Goal: Task Accomplishment & Management: Use online tool/utility

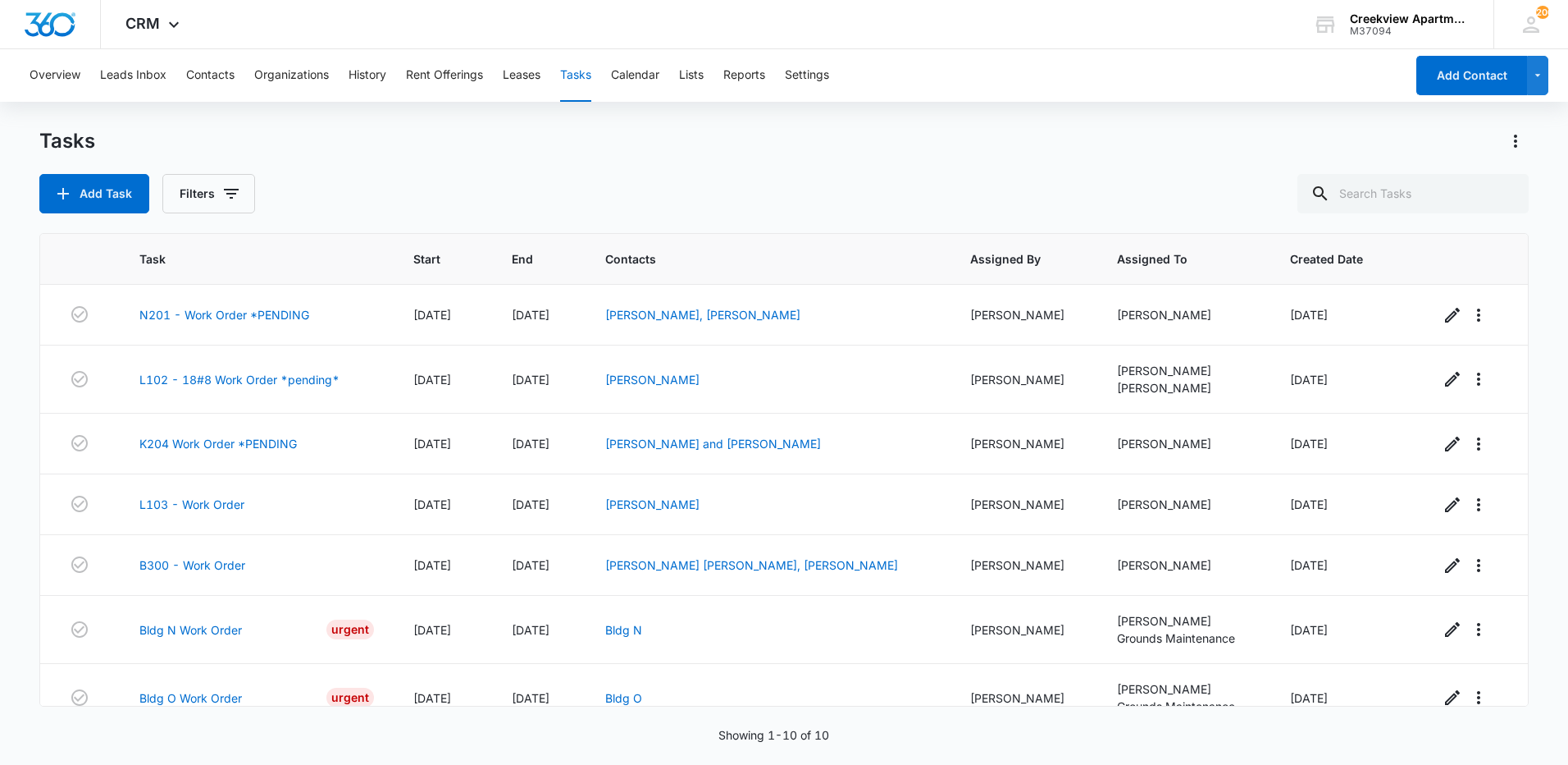
scroll to position [207, 0]
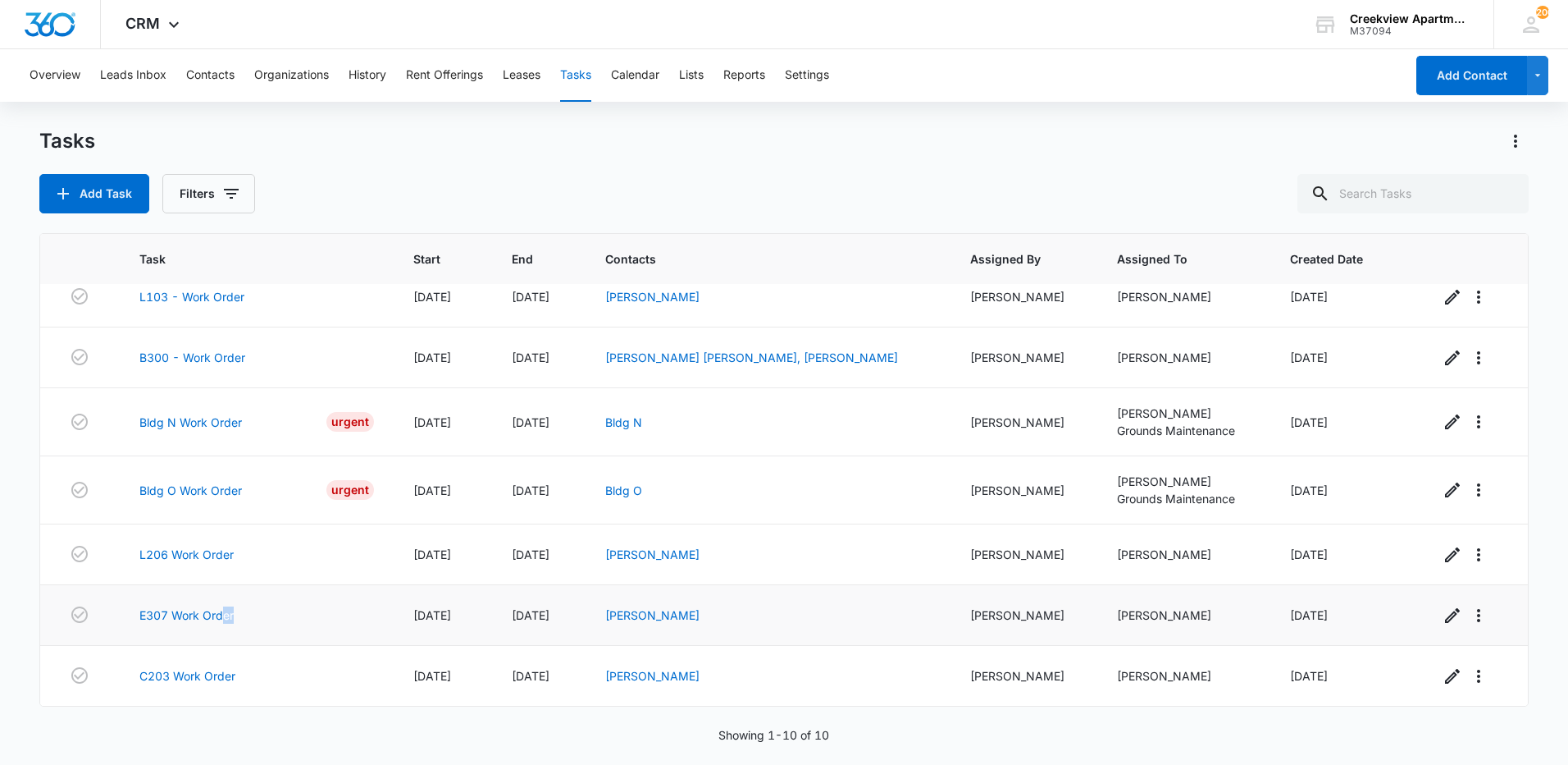
drag, startPoint x: 0, startPoint y: 0, endPoint x: 239, endPoint y: 632, distance: 675.7
click at [239, 632] on td "E307 Work Order" at bounding box center [257, 615] width 274 height 61
click at [217, 555] on link "L206 Work Order" at bounding box center [187, 554] width 95 height 17
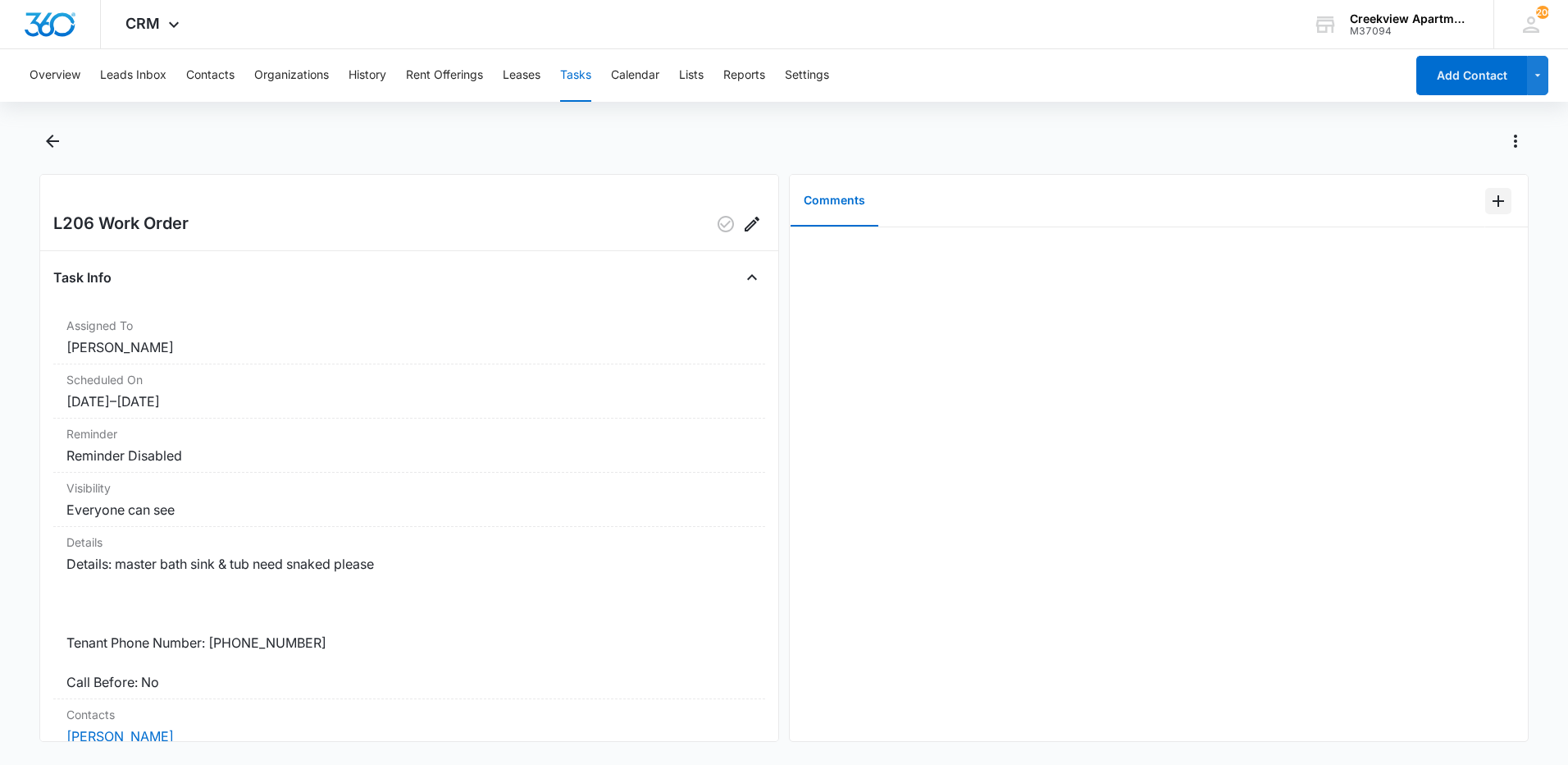
click at [1488, 205] on icon "Add Comment" at bounding box center [1498, 201] width 20 height 20
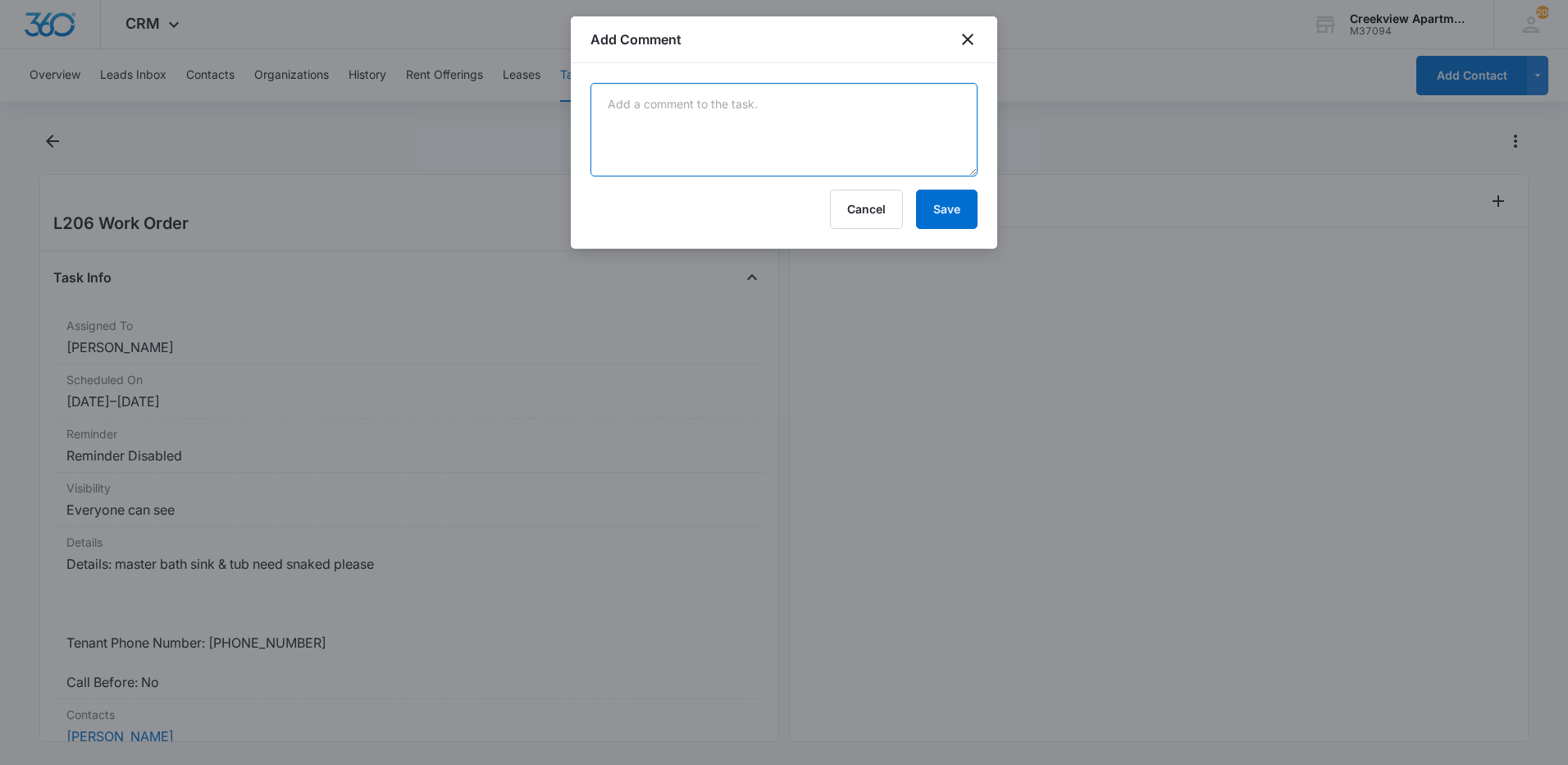
click at [770, 140] on textarea at bounding box center [784, 130] width 388 height 94
type textarea "cleared drains"
click at [959, 207] on button "Save" at bounding box center [947, 209] width 62 height 39
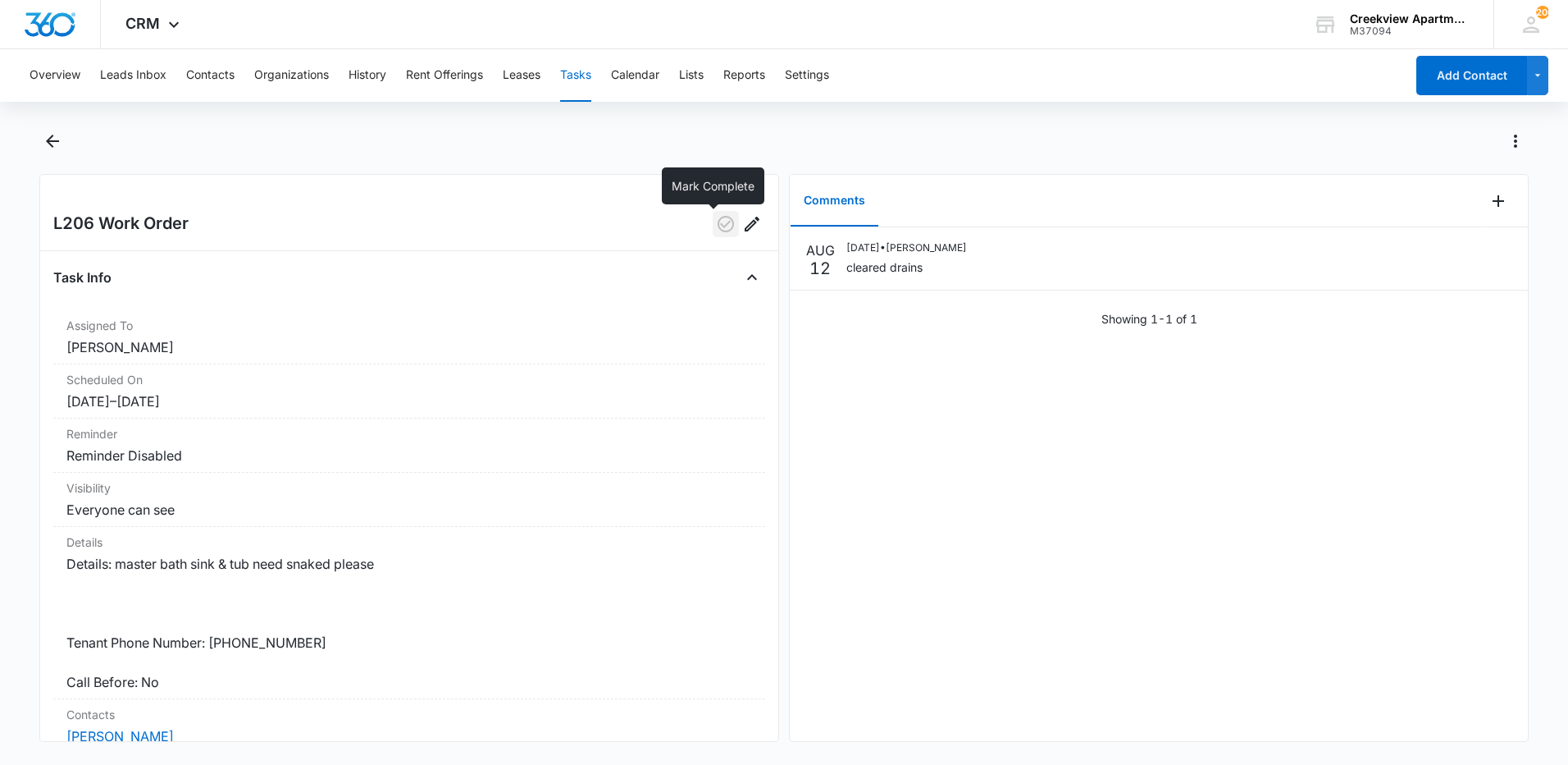
click at [716, 224] on icon "button" at bounding box center [725, 223] width 20 height 20
click at [50, 140] on icon "Back" at bounding box center [53, 141] width 13 height 13
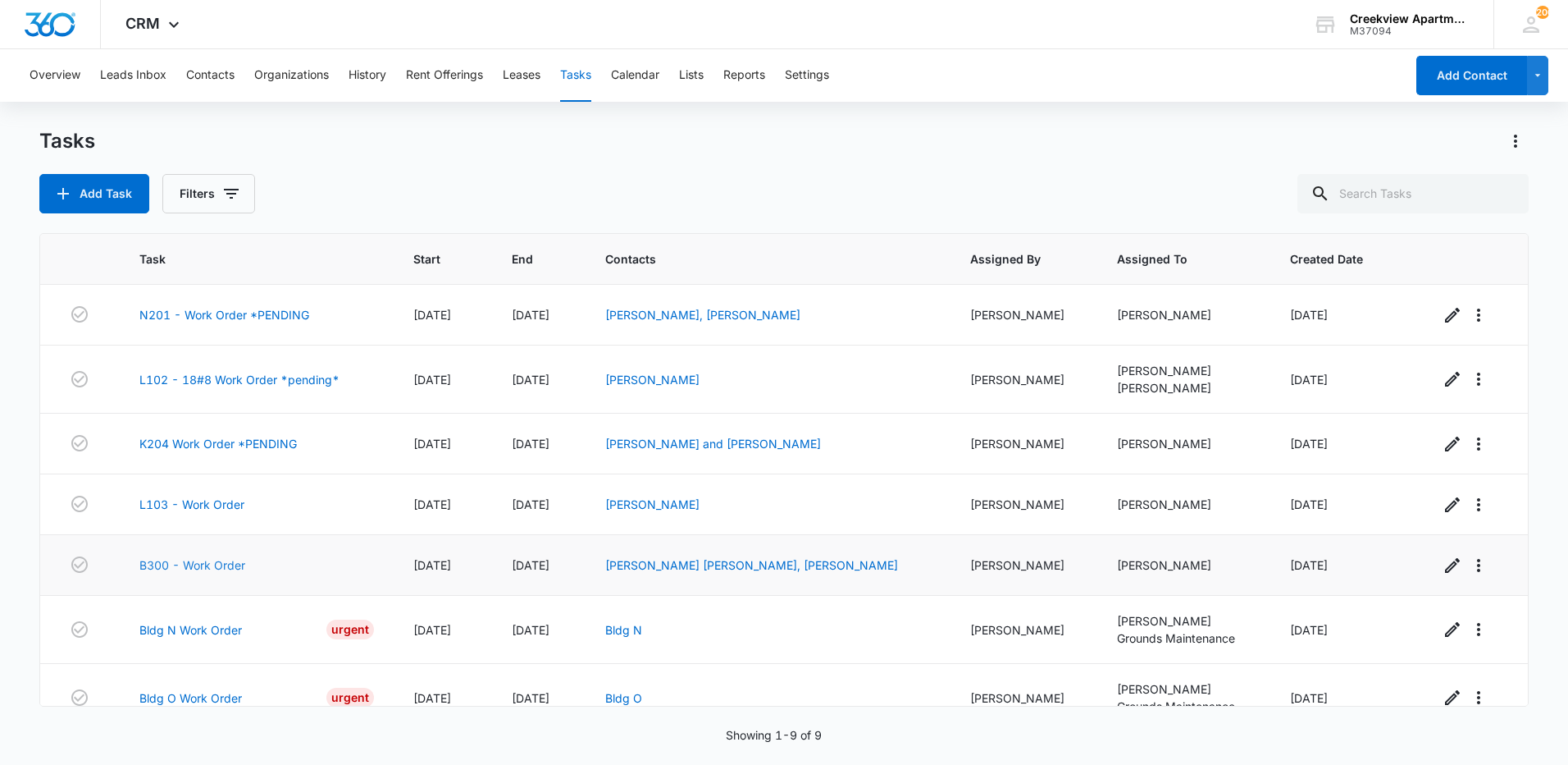
scroll to position [146, 0]
